Goal: Task Accomplishment & Management: Manage account settings

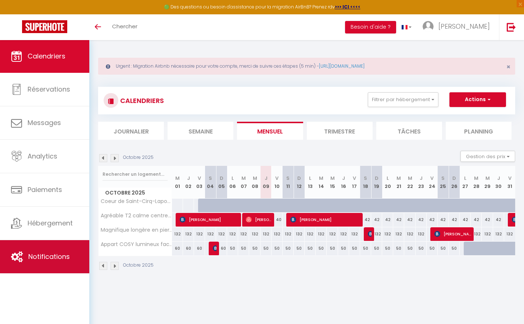
click at [62, 258] on span "Notifications" at bounding box center [49, 256] width 42 height 9
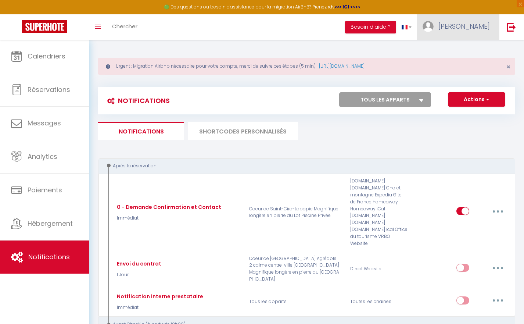
click at [480, 30] on span "[PERSON_NAME]" at bounding box center [463, 26] width 51 height 9
click at [464, 51] on link "Paramètres" at bounding box center [469, 51] width 54 height 12
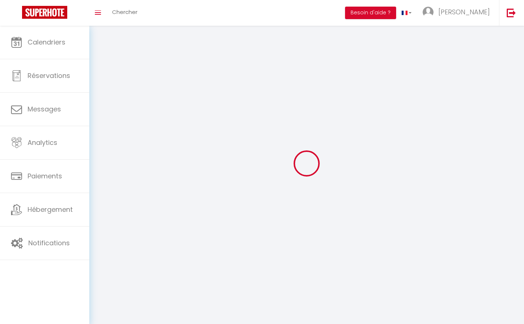
type input "[PERSON_NAME]"
type input "Levasseur"
type input "0768569297"
type input "[GEOGRAPHIC_DATA]"
type input "46090"
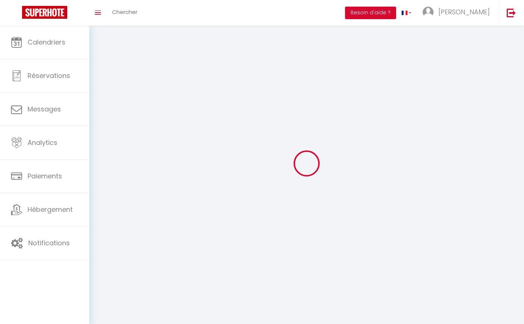
type input "Bellefont-La-Rauze"
type input "nIifB2BsIh2oW1eKEoufEzGMs"
type input "JTzZZG7V5bBfC9IhQcP91JOyr"
type input "nIifB2BsIh2oW1eKEoufEzGMs"
type input "JTzZZG7V5bBfC9IhQcP91JOyr"
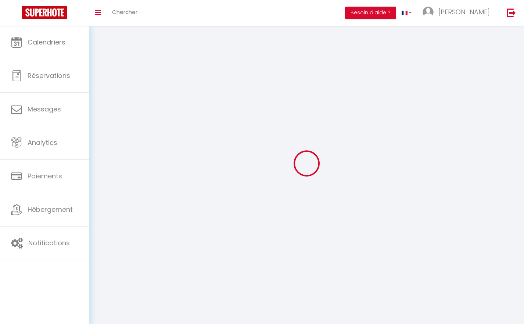
type input "[URL][DOMAIN_NAME]"
select select "28"
select select "fr"
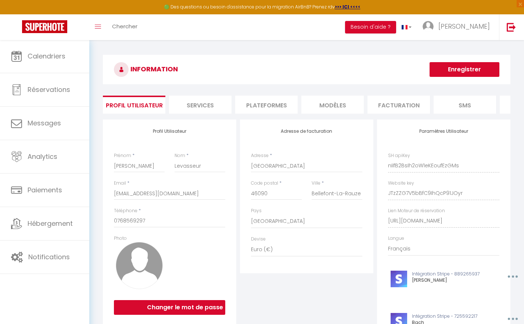
click at [271, 103] on li "Plateformes" at bounding box center [266, 105] width 62 height 18
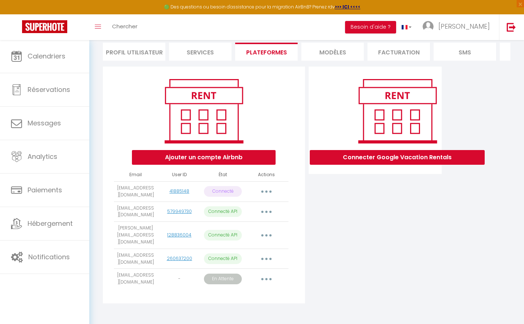
scroll to position [54, 0]
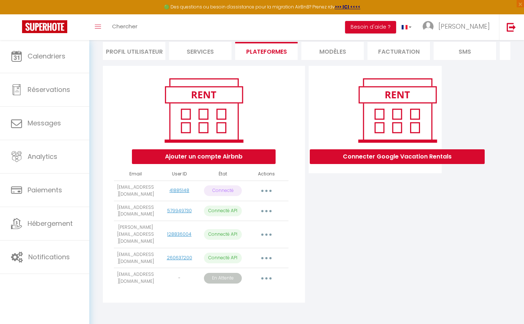
click at [269, 275] on button "button" at bounding box center [266, 278] width 21 height 12
click at [246, 293] on link "Obtenir le lien de connexion" at bounding box center [233, 294] width 82 height 12
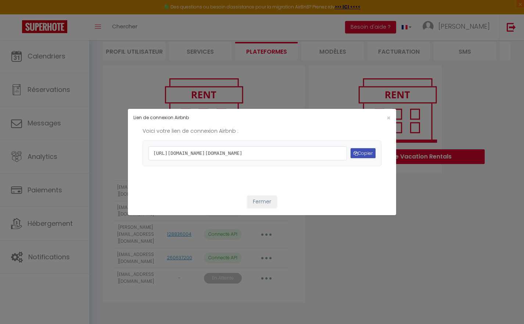
click at [360, 154] on button "Copier" at bounding box center [362, 153] width 25 height 10
click at [262, 208] on button "Fermer" at bounding box center [261, 201] width 29 height 12
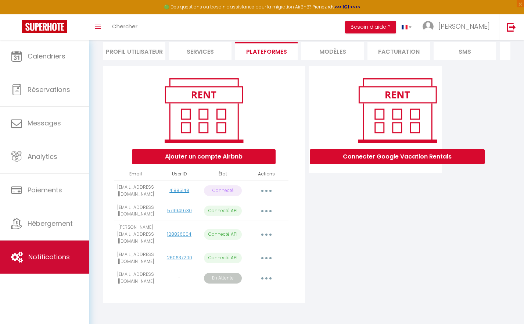
click at [46, 255] on span "Notifications" at bounding box center [49, 256] width 42 height 9
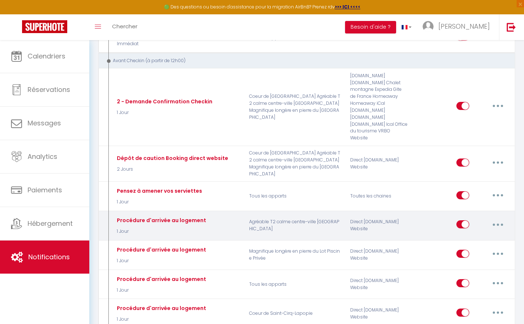
scroll to position [266, 0]
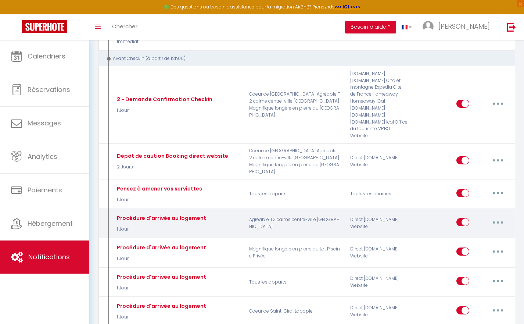
click at [501, 216] on button "button" at bounding box center [497, 222] width 21 height 12
click at [469, 233] on link "Editer" at bounding box center [478, 239] width 54 height 12
type input "Procédure d'arrivée au logement"
select select "1 Jour"
select select "if_deposit_is_paid"
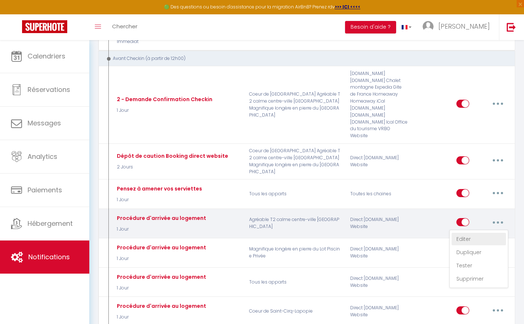
checkbox input "true"
checkbox input "false"
radio input "true"
type input "Indications d'arrivée au logement"
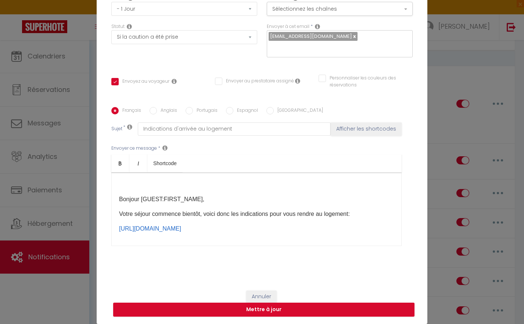
scroll to position [64, 0]
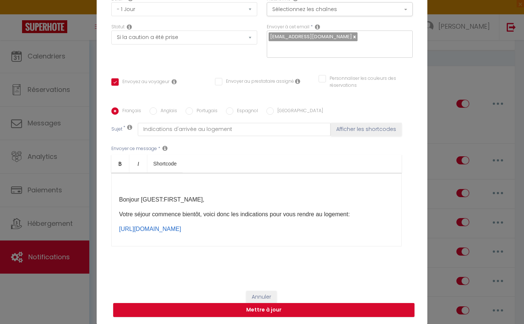
click at [262, 295] on button "Annuler" at bounding box center [261, 297] width 30 height 12
